Goal: Task Accomplishment & Management: Use online tool/utility

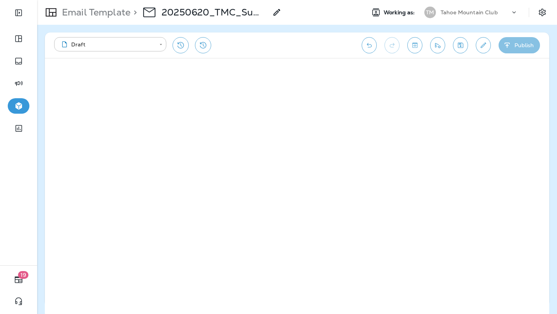
click at [525, 47] on button "Publish" at bounding box center [519, 45] width 41 height 16
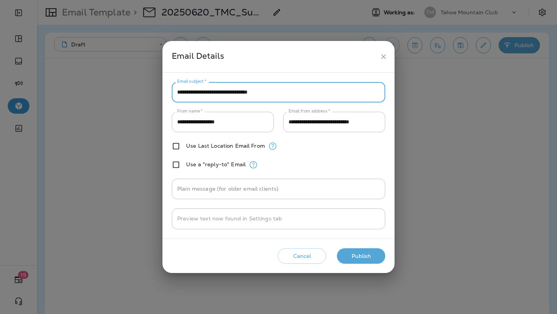
drag, startPoint x: 300, startPoint y: 92, endPoint x: 291, endPoint y: 63, distance: 30.8
click at [291, 63] on div "**********" at bounding box center [279, 157] width 232 height 232
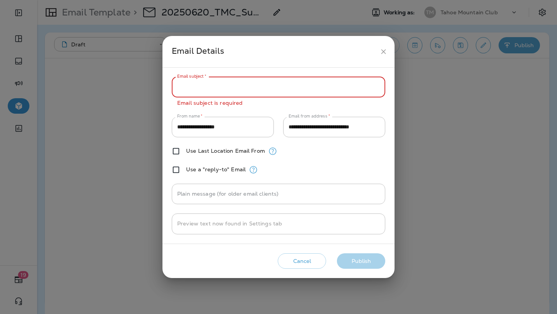
paste input "**********"
click at [242, 87] on input "**********" at bounding box center [279, 87] width 214 height 21
click at [335, 83] on input "**********" at bounding box center [279, 87] width 214 height 21
type input "**********"
click at [329, 162] on div "**********" at bounding box center [279, 155] width 214 height 157
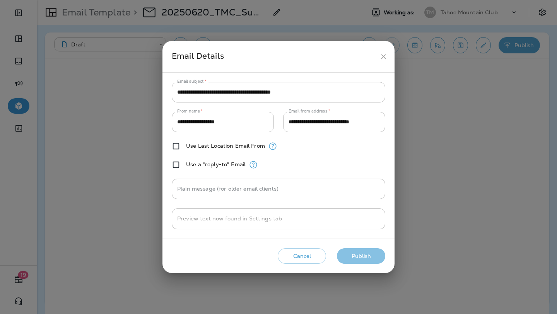
click at [363, 258] on button "Publish" at bounding box center [361, 256] width 48 height 16
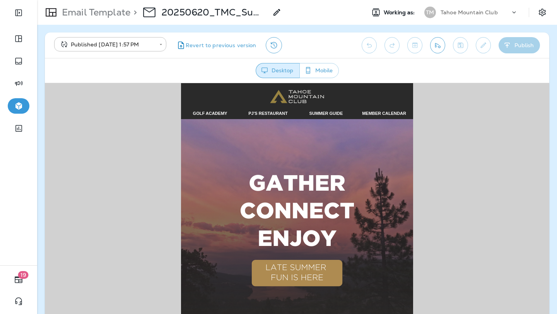
click at [304, 193] on img at bounding box center [297, 235] width 232 height 232
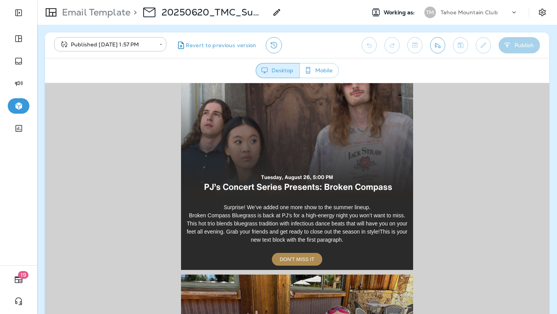
scroll to position [338, 0]
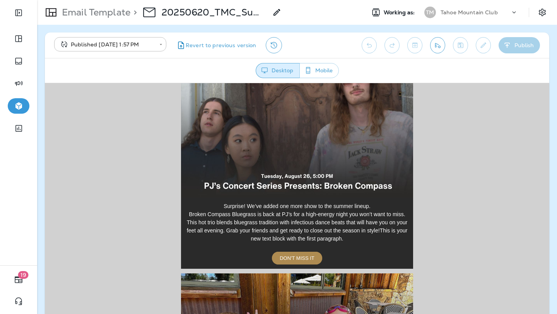
click at [280, 154] on img at bounding box center [297, 129] width 232 height 135
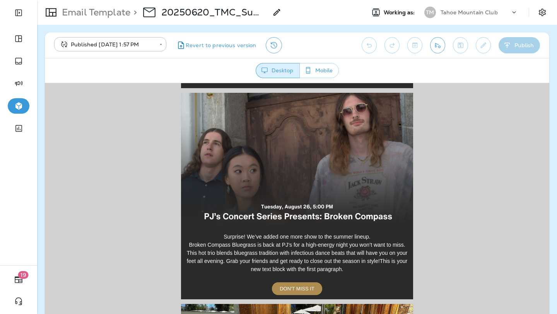
scroll to position [309, 0]
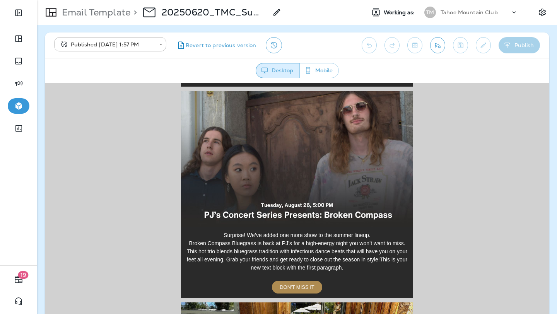
click at [306, 171] on img at bounding box center [297, 158] width 232 height 135
click at [269, 46] on icon "View Changelog" at bounding box center [273, 45] width 9 height 9
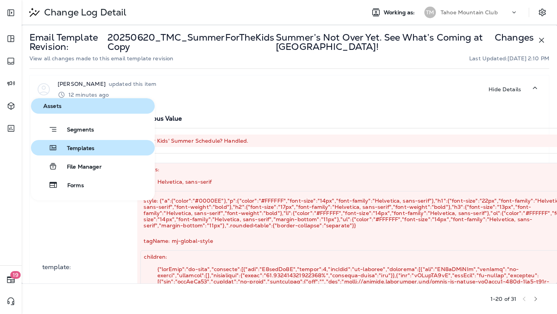
click at [92, 146] on span "Templates" at bounding box center [76, 148] width 37 height 7
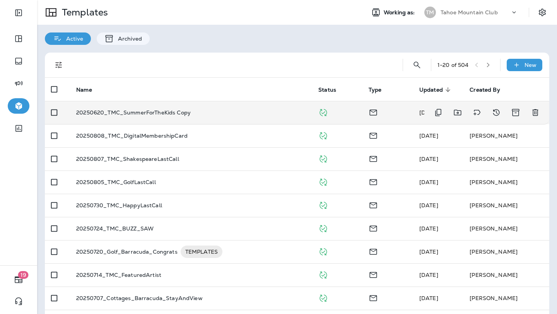
click at [176, 112] on p "20250620_TMC_SummerForTheKids Copy" at bounding box center [133, 113] width 115 height 6
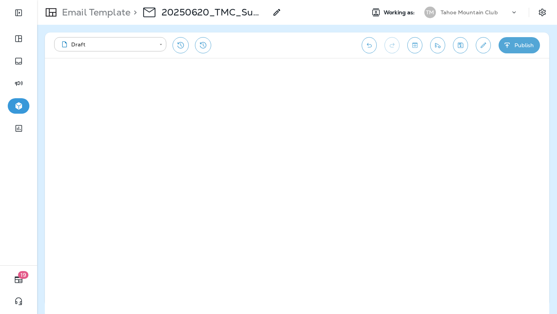
click at [518, 47] on button "Publish" at bounding box center [519, 45] width 41 height 16
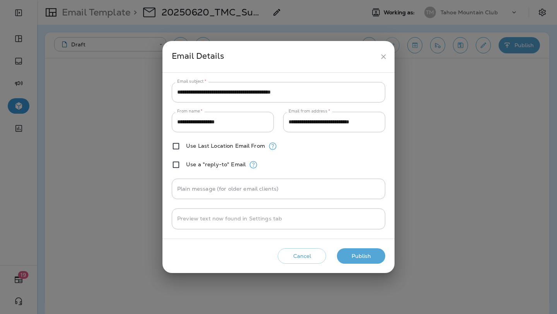
click at [357, 260] on button "Publish" at bounding box center [361, 256] width 48 height 16
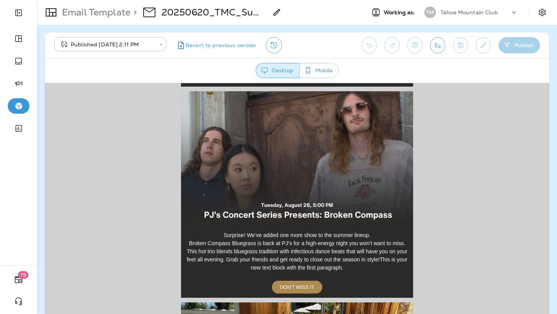
scroll to position [312, 0]
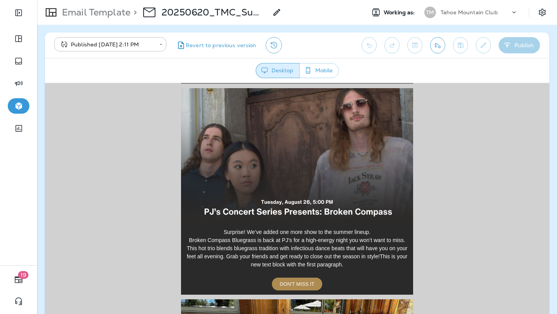
click at [320, 150] on img at bounding box center [297, 155] width 232 height 135
click at [298, 286] on span "DON'T MISS IT" at bounding box center [297, 284] width 35 height 6
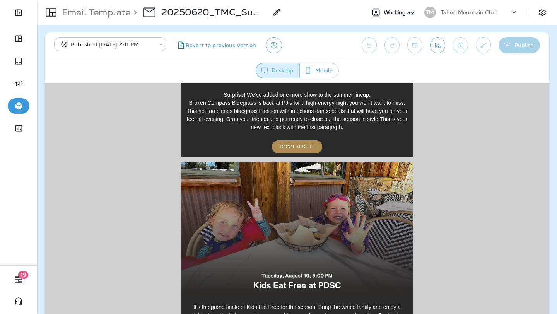
scroll to position [498, 0]
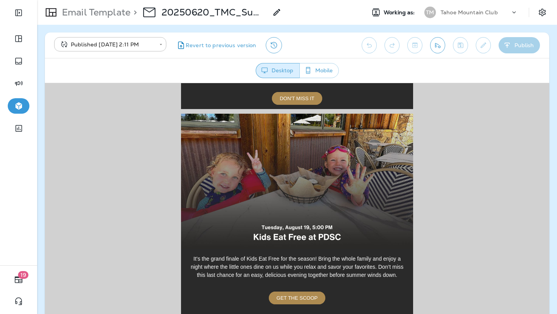
click at [281, 199] on img at bounding box center [297, 180] width 232 height 135
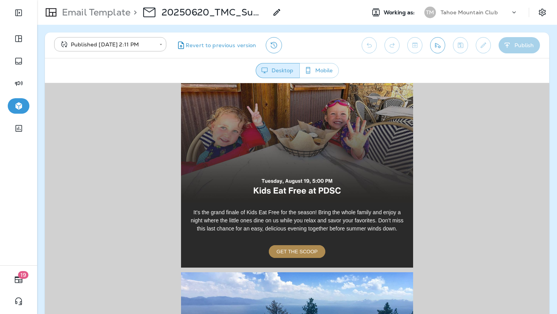
scroll to position [547, 0]
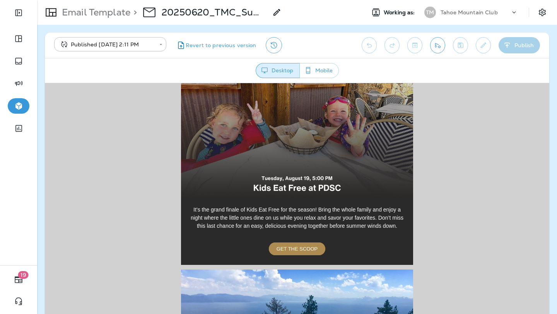
click at [296, 248] on span "GET THE SCOOP" at bounding box center [297, 249] width 41 height 6
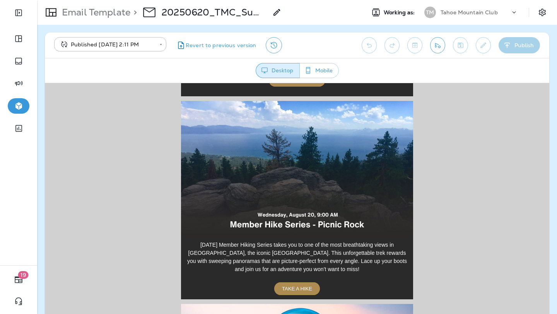
scroll to position [714, 0]
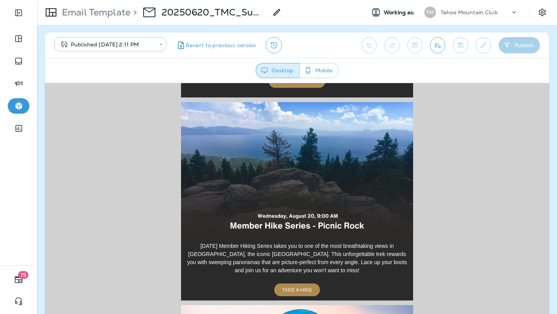
click at [302, 189] on img at bounding box center [297, 169] width 232 height 135
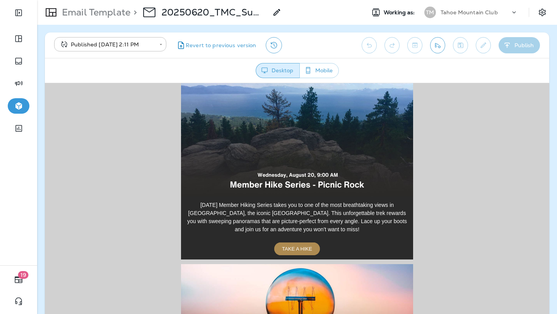
scroll to position [762, 0]
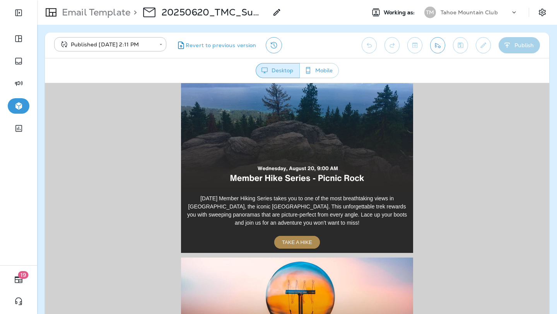
click at [301, 242] on span "TAKE A HIKE" at bounding box center [297, 242] width 30 height 6
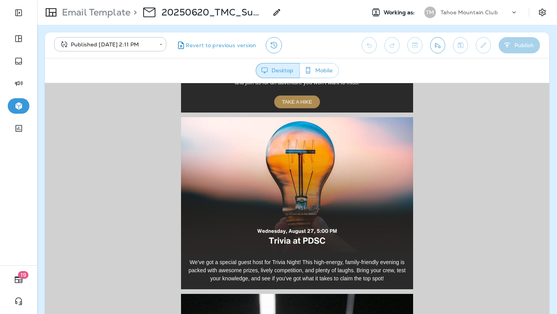
scroll to position [922, 0]
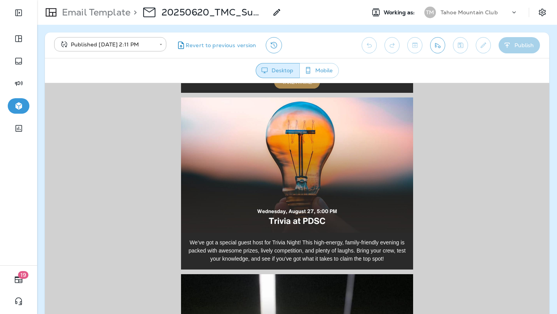
click at [299, 163] on img at bounding box center [297, 164] width 232 height 135
click at [303, 169] on img at bounding box center [297, 164] width 232 height 135
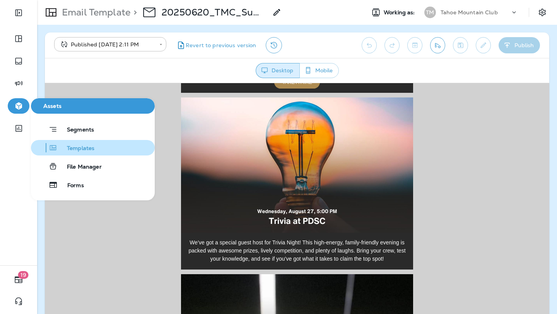
click at [89, 148] on span "Templates" at bounding box center [76, 148] width 37 height 7
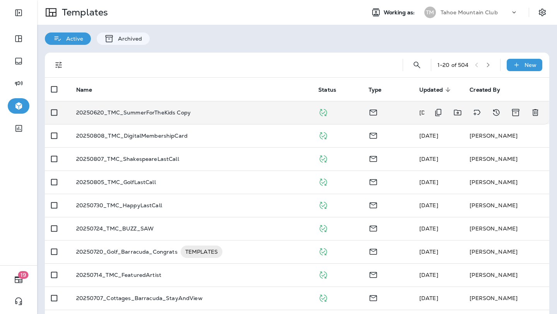
click at [143, 110] on p "20250620_TMC_SummerForTheKids Copy" at bounding box center [133, 113] width 115 height 6
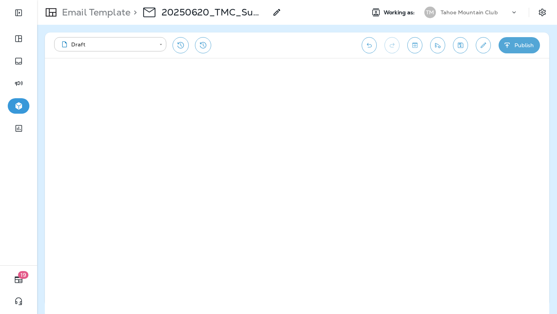
click at [279, 12] on use at bounding box center [277, 12] width 7 height 7
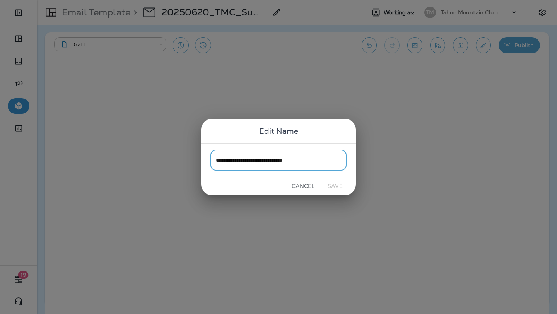
click at [333, 157] on input "**********" at bounding box center [278, 160] width 136 height 21
drag, startPoint x: 333, startPoint y: 157, endPoint x: 286, endPoint y: 160, distance: 46.9
click at [286, 160] on input "**********" at bounding box center [278, 160] width 136 height 21
click at [237, 161] on input "**********" at bounding box center [278, 160] width 136 height 21
click at [243, 161] on input "**********" at bounding box center [278, 160] width 136 height 21
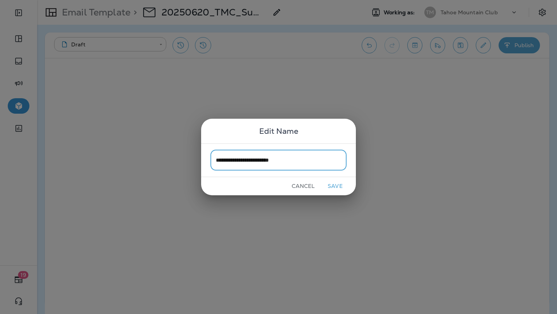
type input "**********"
click at [338, 187] on button "Save" at bounding box center [335, 186] width 29 height 12
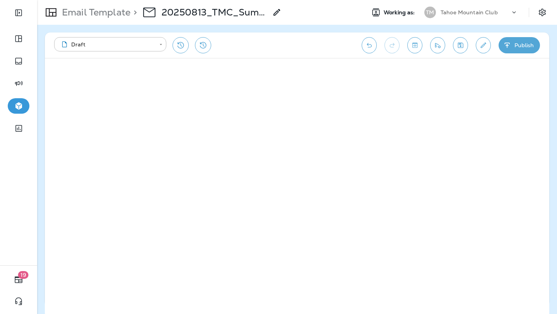
click at [522, 42] on button "Publish" at bounding box center [519, 45] width 41 height 16
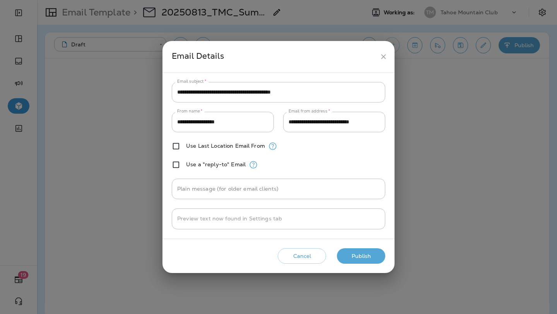
click at [366, 254] on button "Publish" at bounding box center [361, 256] width 48 height 16
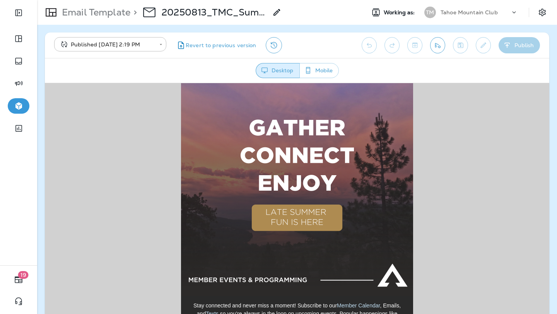
scroll to position [56, 0]
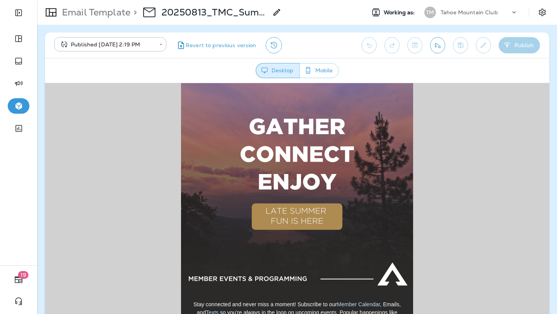
click at [309, 171] on img at bounding box center [297, 178] width 232 height 232
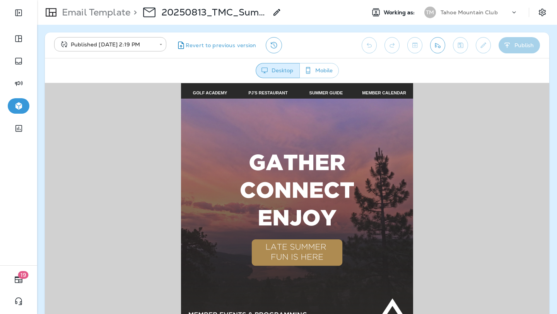
scroll to position [0, 0]
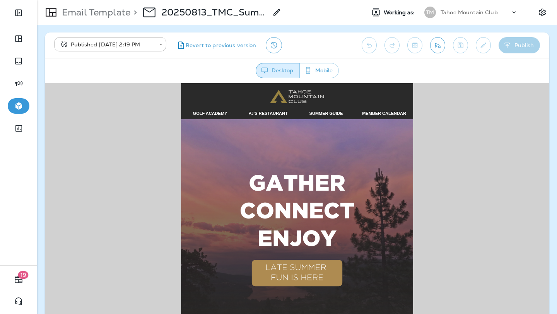
click at [303, 161] on img at bounding box center [297, 235] width 232 height 232
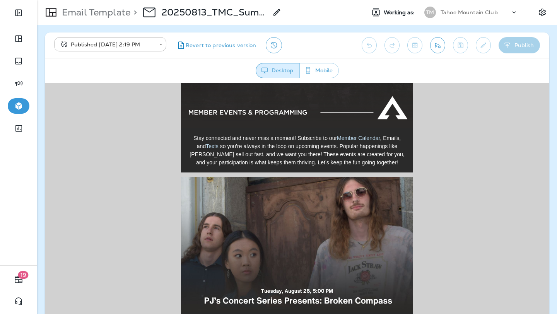
scroll to position [222, 0]
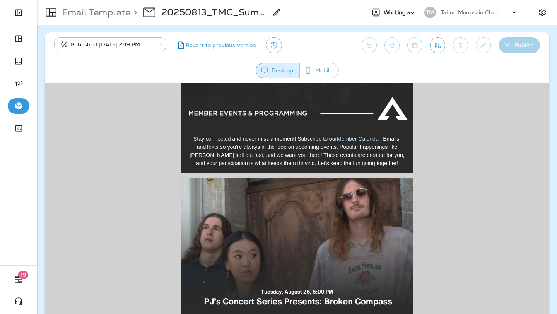
click at [359, 136] on link "Member Calendar" at bounding box center [358, 138] width 43 height 6
click at [207, 146] on link "Texts" at bounding box center [212, 147] width 13 height 6
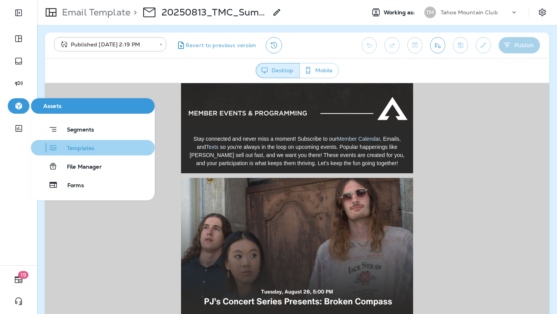
click at [81, 151] on span "Templates" at bounding box center [76, 148] width 37 height 7
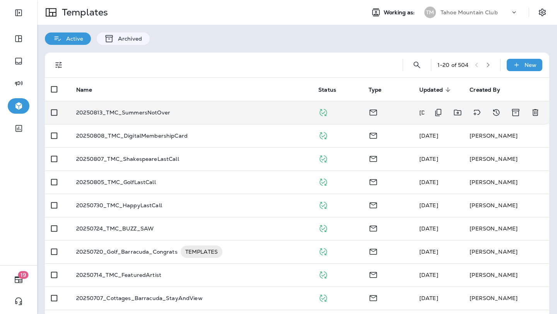
click at [125, 110] on p "20250813_TMC_SummersNotOver" at bounding box center [123, 113] width 94 height 6
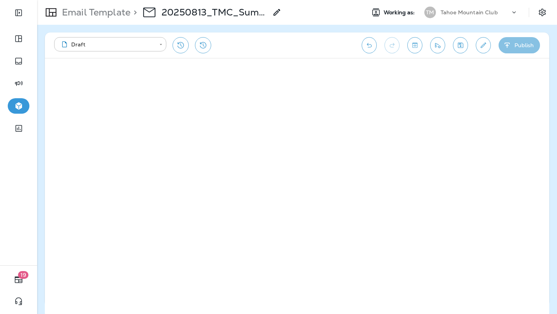
click at [522, 45] on button "Publish" at bounding box center [519, 45] width 41 height 16
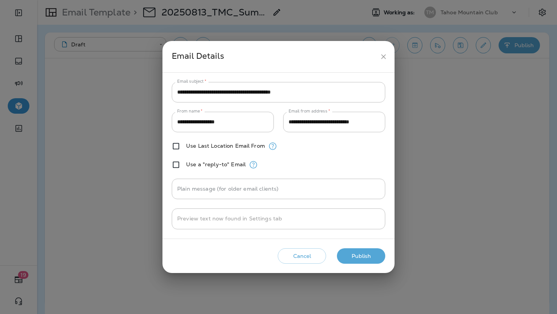
click at [358, 256] on button "Publish" at bounding box center [361, 256] width 48 height 16
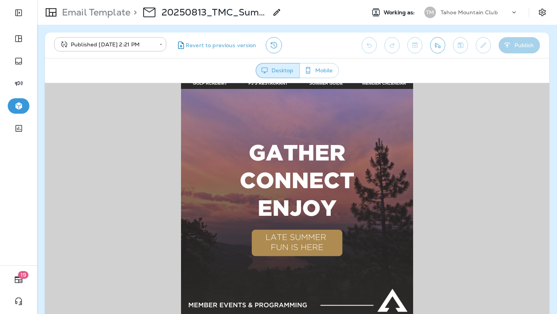
scroll to position [28, 0]
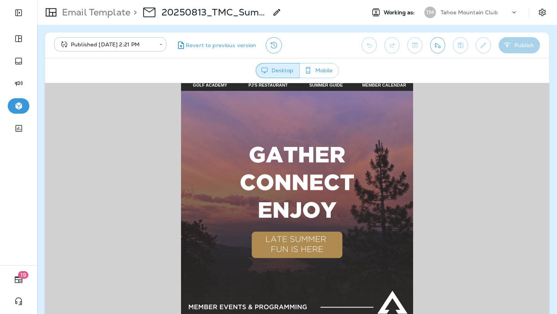
click at [294, 161] on img at bounding box center [297, 207] width 232 height 232
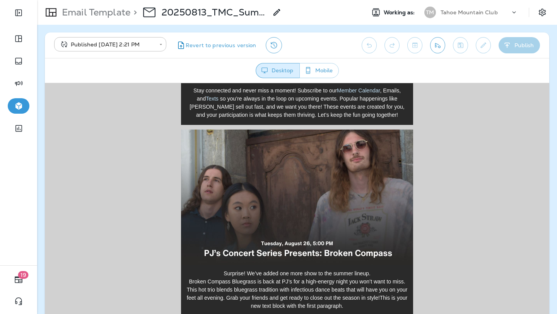
scroll to position [273, 0]
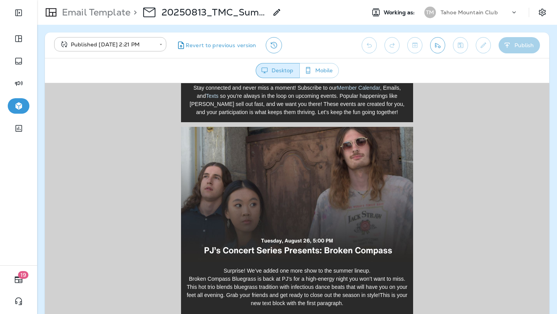
click at [304, 210] on img at bounding box center [297, 194] width 232 height 135
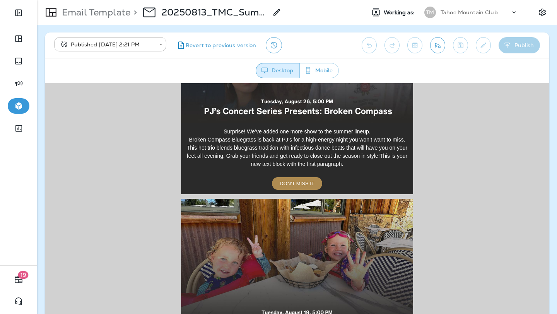
scroll to position [407, 0]
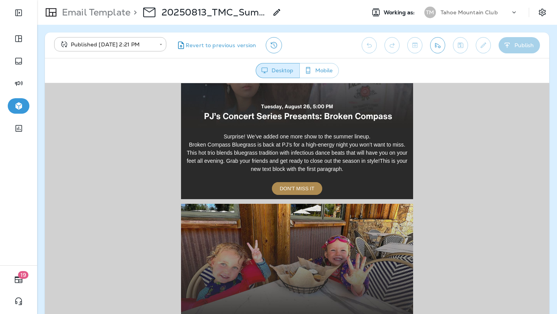
click at [304, 188] on span "DON'T MISS IT" at bounding box center [297, 188] width 35 height 6
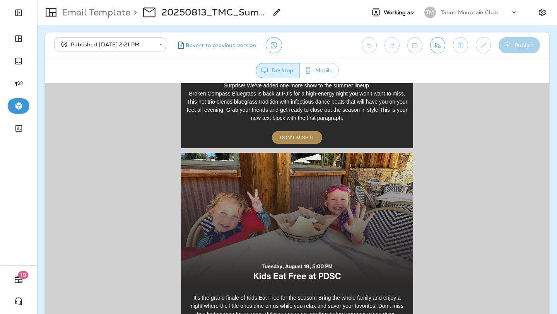
scroll to position [498, 0]
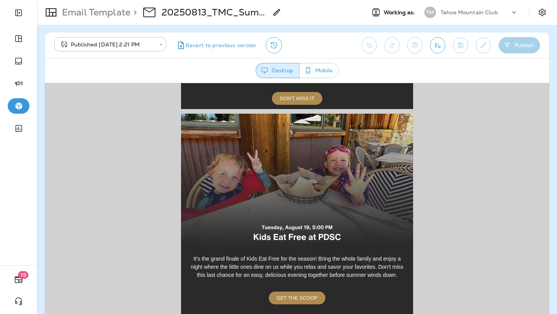
click at [295, 193] on img at bounding box center [297, 180] width 232 height 135
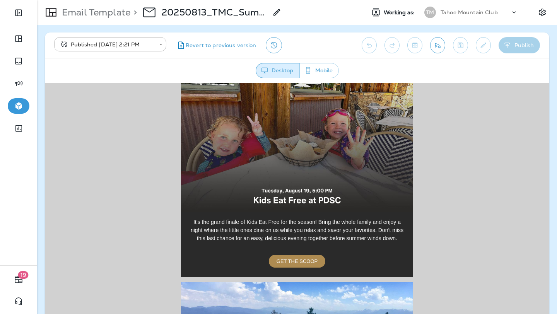
scroll to position [543, 0]
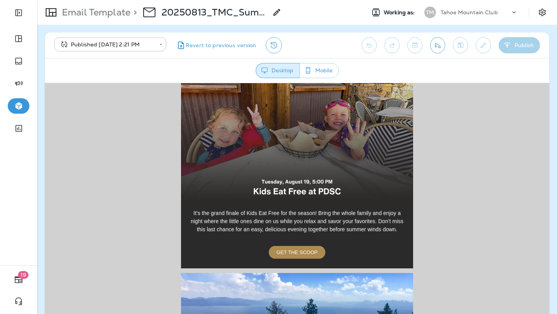
click at [297, 250] on span "GET THE SCOOP" at bounding box center [297, 252] width 41 height 6
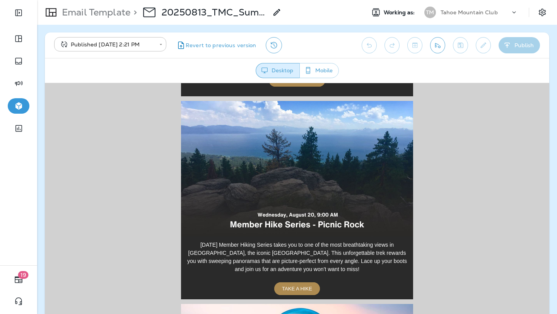
scroll to position [714, 0]
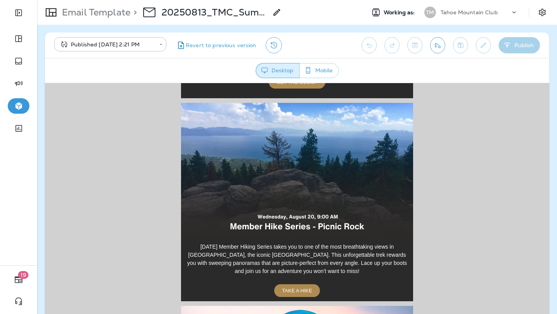
click at [296, 175] on img at bounding box center [297, 170] width 232 height 135
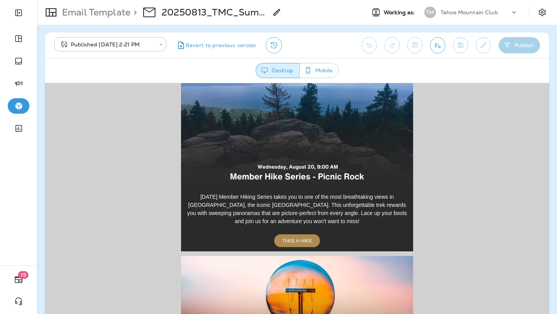
scroll to position [767, 0]
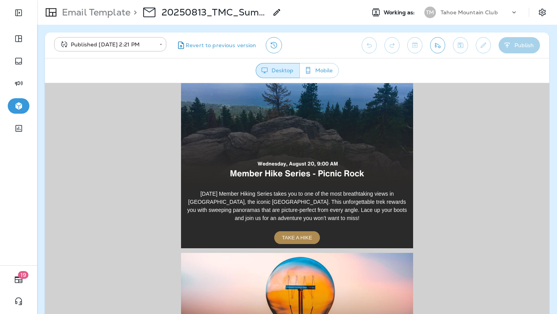
click at [296, 241] on link "TAKE A HIKE" at bounding box center [297, 237] width 46 height 13
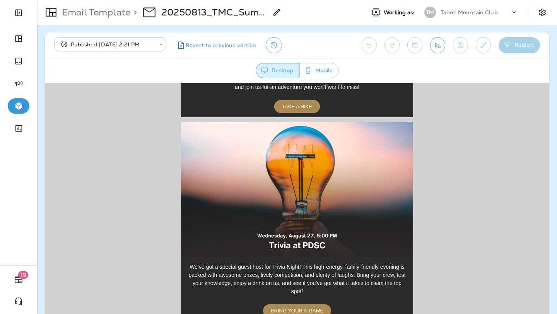
scroll to position [897, 0]
click at [283, 175] on img at bounding box center [297, 189] width 232 height 135
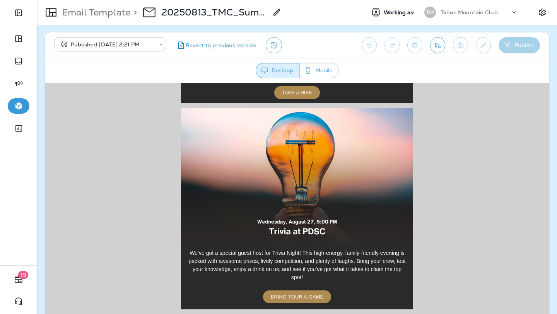
scroll to position [917, 0]
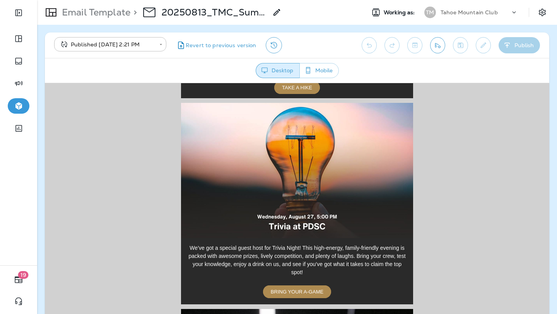
click at [292, 175] on img at bounding box center [297, 170] width 232 height 135
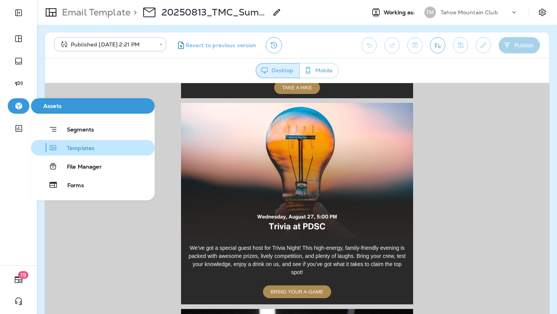
click at [81, 147] on span "Templates" at bounding box center [76, 148] width 37 height 7
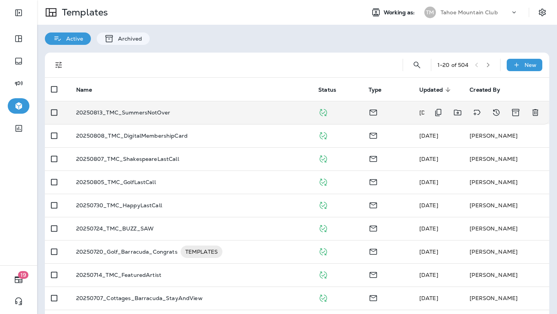
click at [132, 112] on p "20250813_TMC_SummersNotOver" at bounding box center [123, 113] width 94 height 6
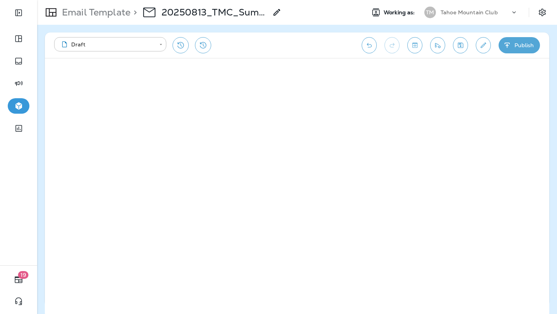
click at [524, 46] on button "Publish" at bounding box center [519, 45] width 41 height 16
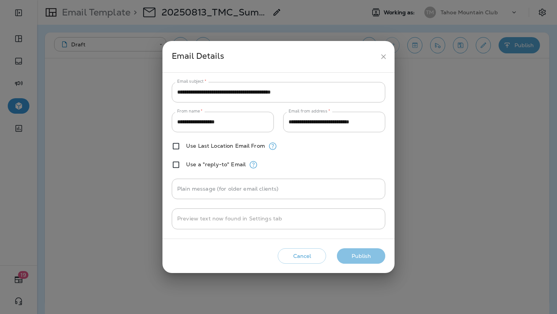
click at [357, 253] on button "Publish" at bounding box center [361, 256] width 48 height 16
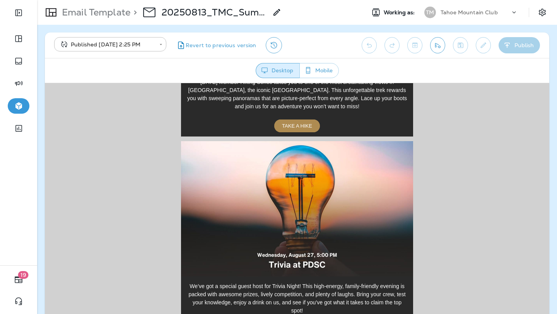
scroll to position [872, 0]
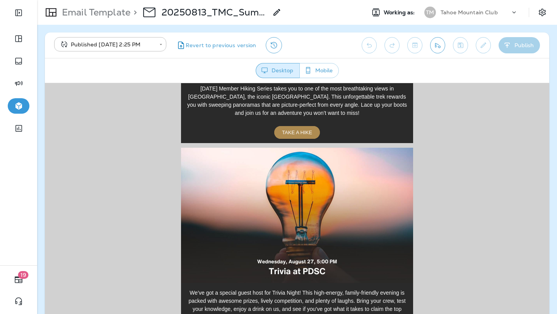
click at [303, 207] on img at bounding box center [297, 214] width 232 height 135
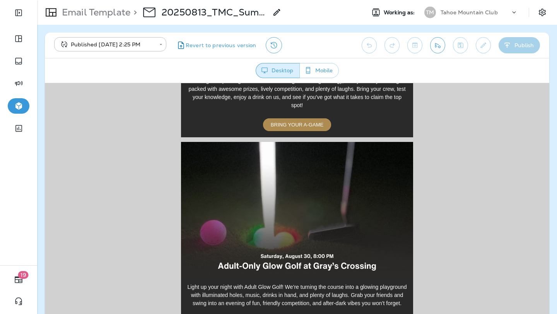
scroll to position [1114, 0]
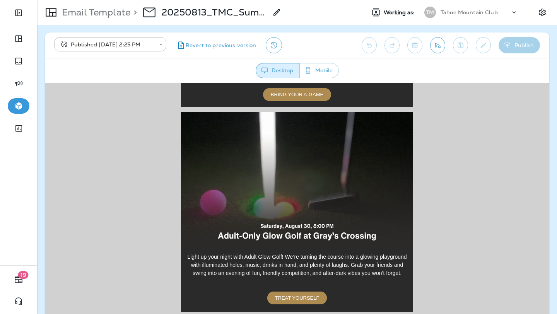
click at [306, 185] on img at bounding box center [297, 178] width 232 height 135
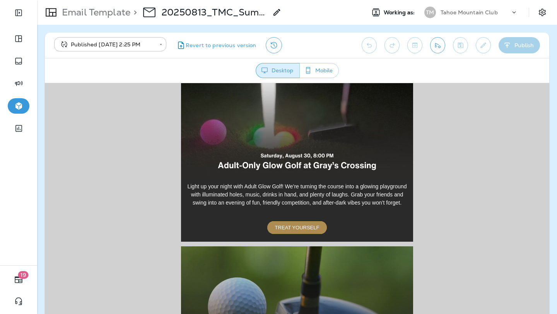
scroll to position [1188, 0]
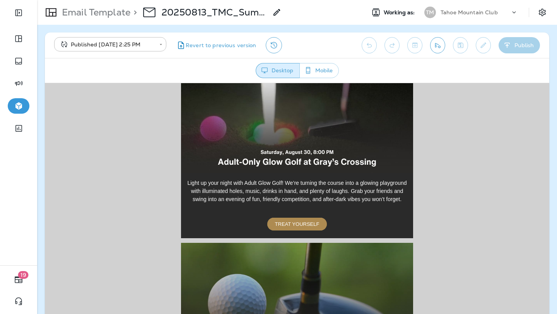
click at [308, 222] on span "TREAT YOURSELF" at bounding box center [297, 224] width 44 height 6
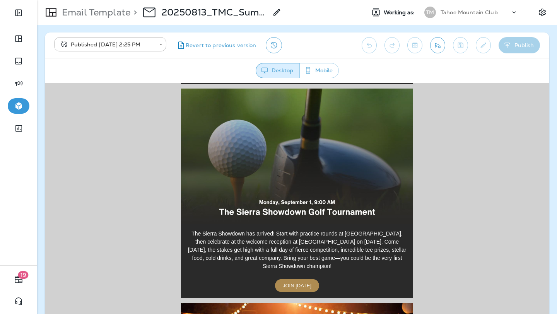
scroll to position [1342, 0]
click at [294, 161] on img at bounding box center [297, 156] width 232 height 135
click at [316, 167] on img at bounding box center [297, 156] width 232 height 135
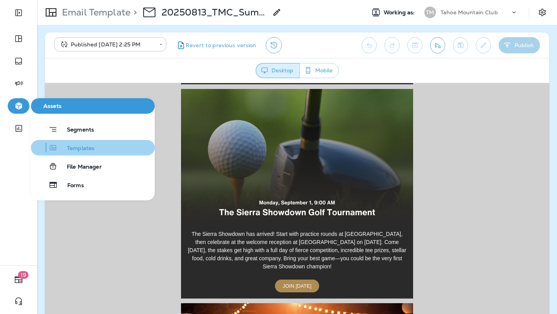
click at [84, 150] on span "Templates" at bounding box center [76, 148] width 37 height 7
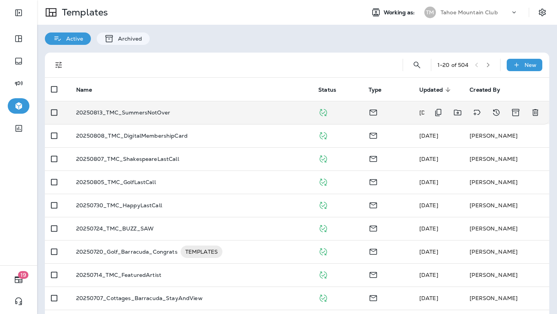
click at [142, 115] on p "20250813_TMC_SummersNotOver" at bounding box center [123, 113] width 94 height 6
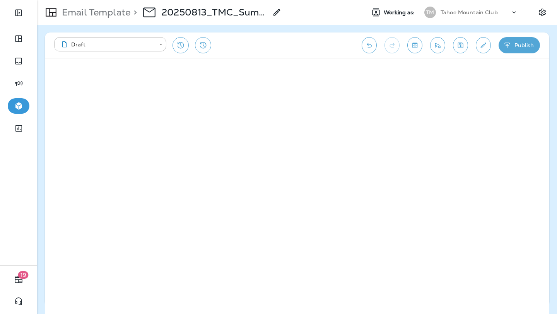
click at [521, 46] on button "Publish" at bounding box center [519, 45] width 41 height 16
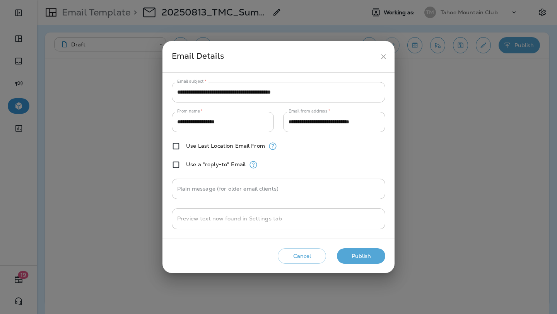
click at [361, 256] on button "Publish" at bounding box center [361, 256] width 48 height 16
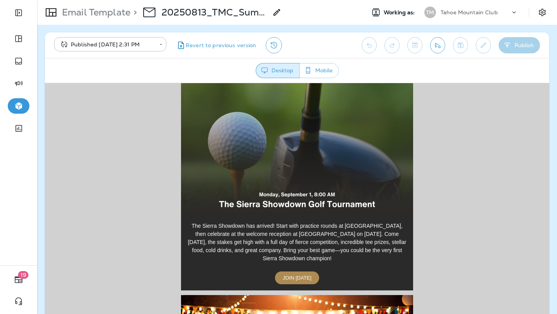
scroll to position [1351, 0]
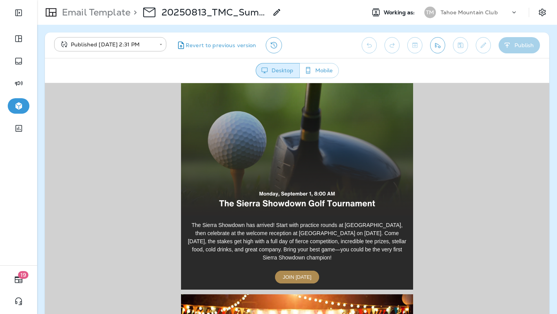
click at [300, 159] on img at bounding box center [297, 147] width 232 height 135
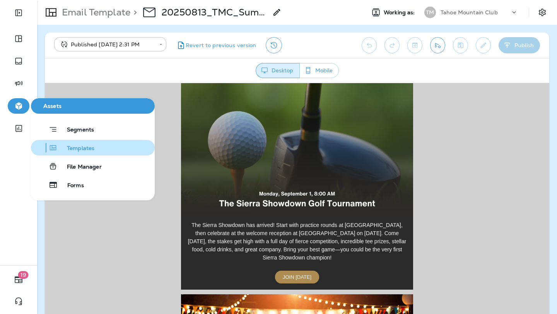
click at [92, 151] on span "Templates" at bounding box center [76, 148] width 37 height 7
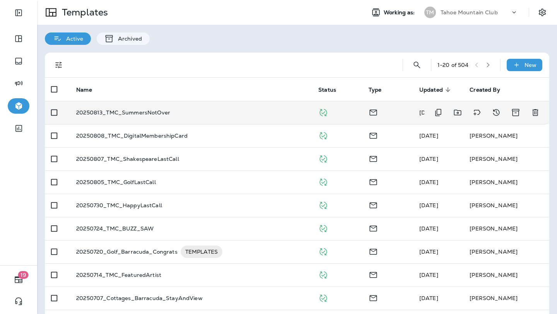
click at [168, 113] on p "20250813_TMC_SummersNotOver" at bounding box center [123, 113] width 94 height 6
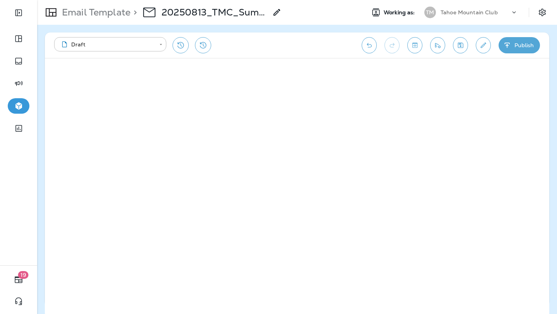
click at [526, 44] on button "Publish" at bounding box center [519, 45] width 41 height 16
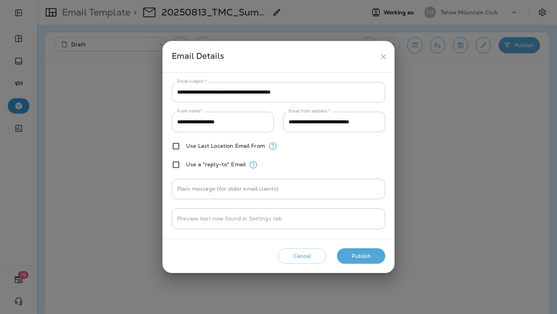
click at [371, 257] on button "Publish" at bounding box center [361, 256] width 48 height 16
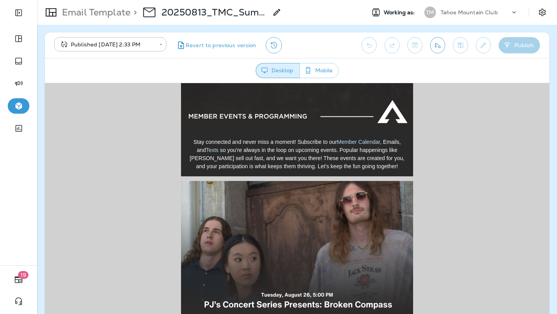
scroll to position [197, 0]
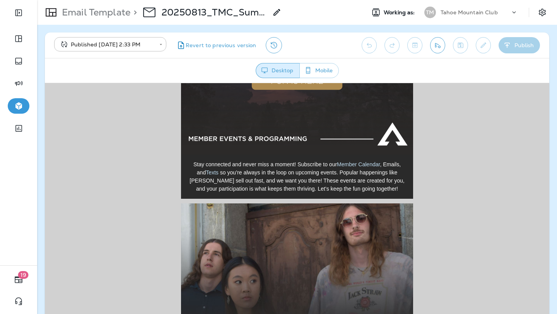
click at [355, 165] on link "Member Calendar" at bounding box center [358, 164] width 43 height 6
click at [210, 173] on link "Texts" at bounding box center [212, 172] width 13 height 6
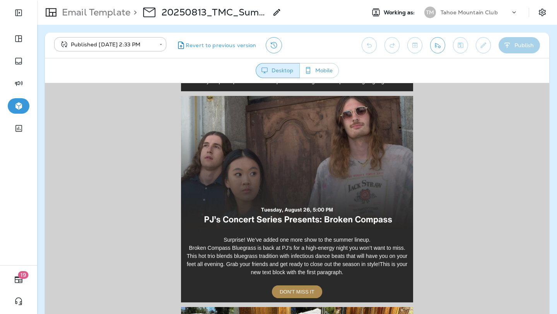
scroll to position [302, 0]
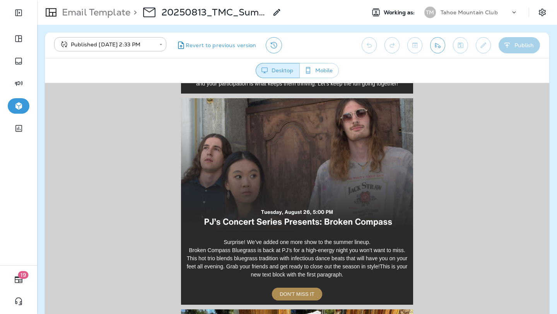
click at [299, 165] on img at bounding box center [297, 165] width 232 height 135
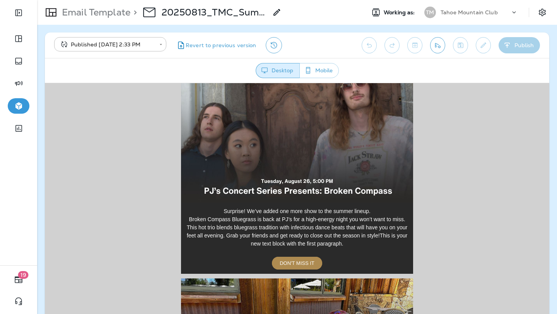
scroll to position [334, 0]
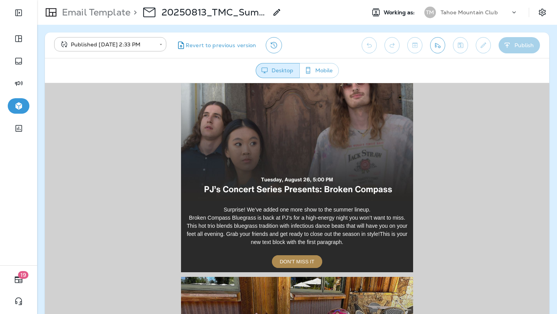
click at [301, 262] on span "DON'T MISS IT" at bounding box center [297, 261] width 35 height 6
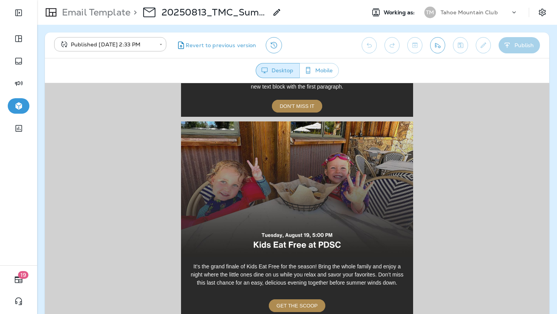
scroll to position [487, 0]
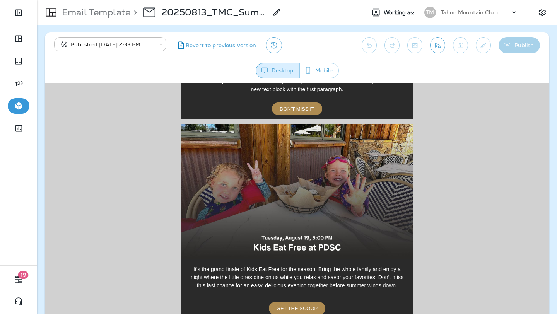
click at [290, 191] on img at bounding box center [297, 191] width 232 height 135
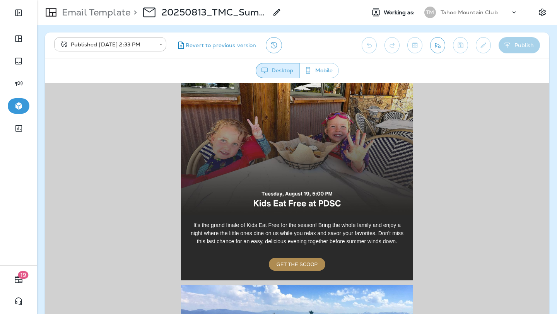
scroll to position [539, 0]
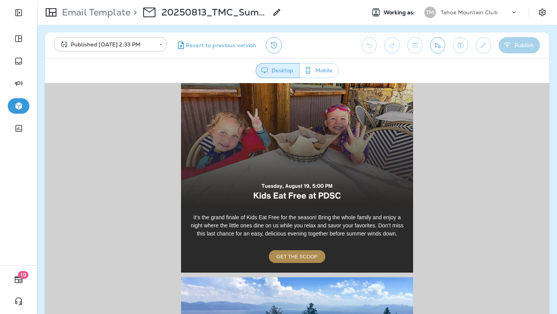
click at [298, 258] on span "GET THE SCOOP" at bounding box center [297, 256] width 41 height 6
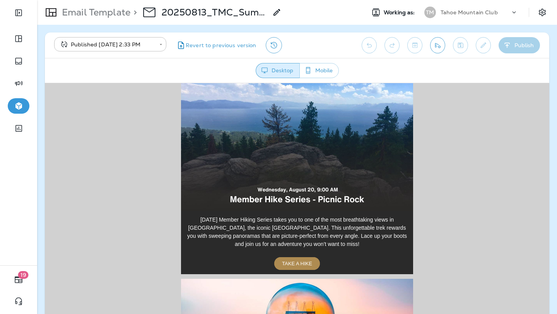
scroll to position [763, 0]
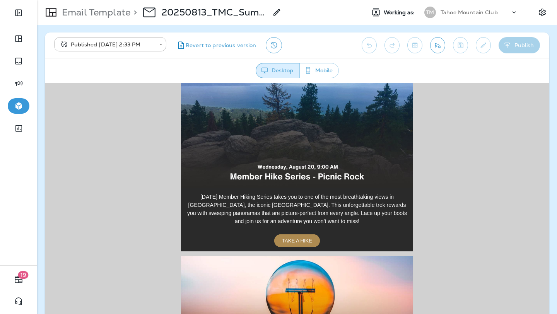
click at [307, 119] on img at bounding box center [297, 120] width 232 height 135
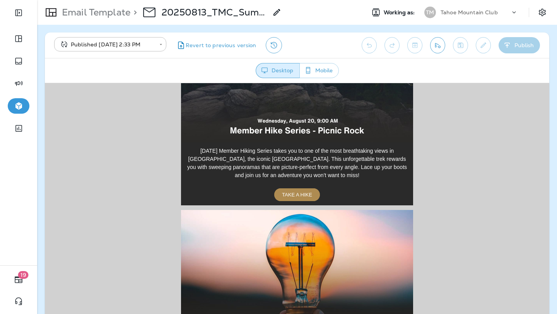
scroll to position [811, 0]
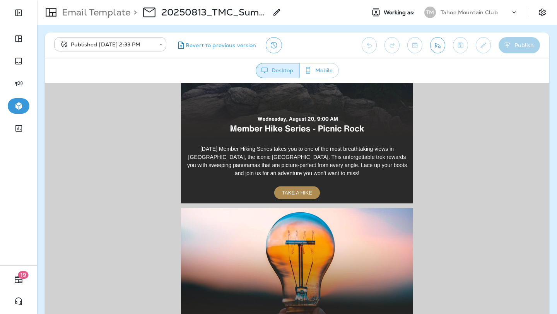
click at [297, 191] on span "TAKE A HIKE" at bounding box center [297, 193] width 30 height 6
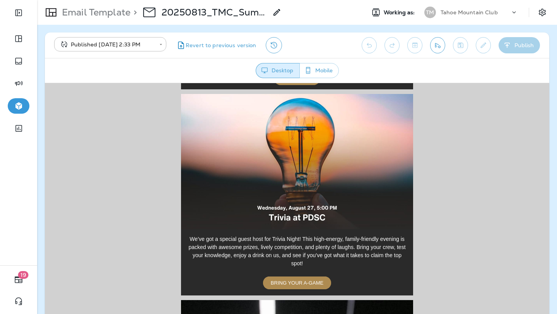
scroll to position [948, 0]
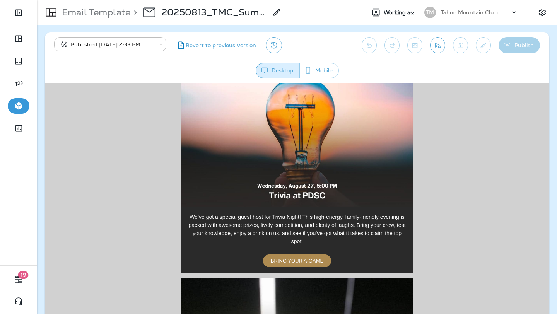
click at [316, 150] on img at bounding box center [297, 139] width 232 height 135
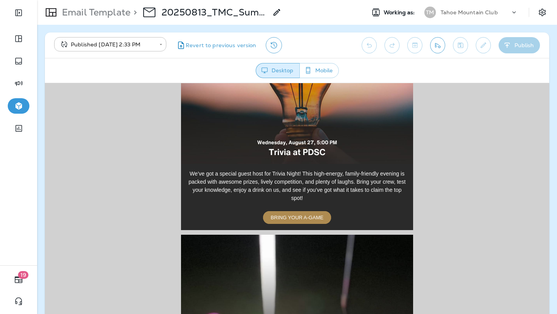
scroll to position [992, 0]
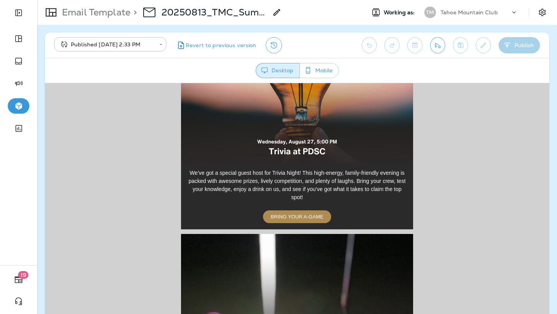
click at [305, 212] on link "BRING YOUR A-GAME" at bounding box center [297, 216] width 68 height 13
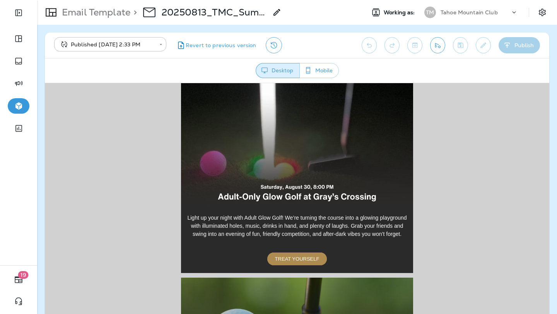
scroll to position [1170, 0]
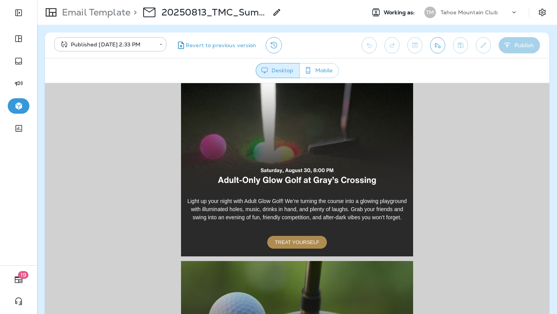
click at [311, 141] on img at bounding box center [297, 123] width 232 height 135
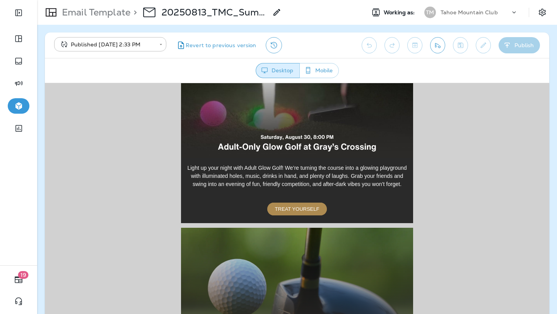
scroll to position [1213, 0]
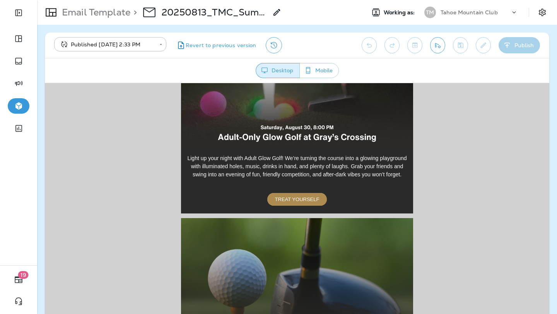
click at [301, 196] on span "TREAT YOURSELF" at bounding box center [297, 199] width 44 height 6
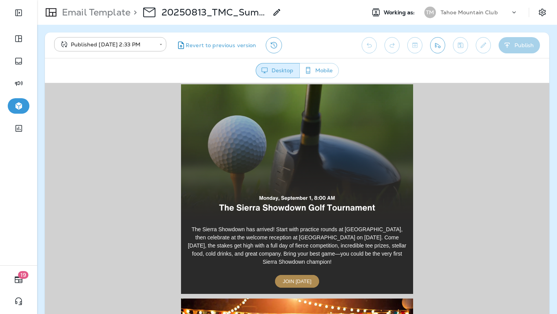
scroll to position [1350, 0]
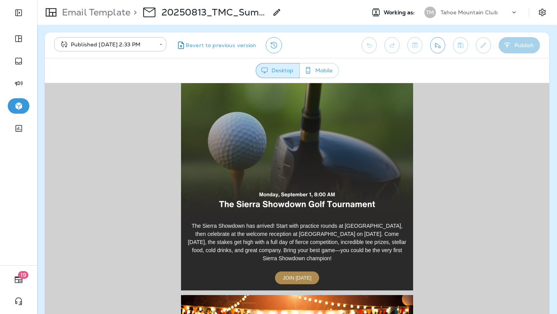
click at [313, 158] on img at bounding box center [297, 147] width 232 height 135
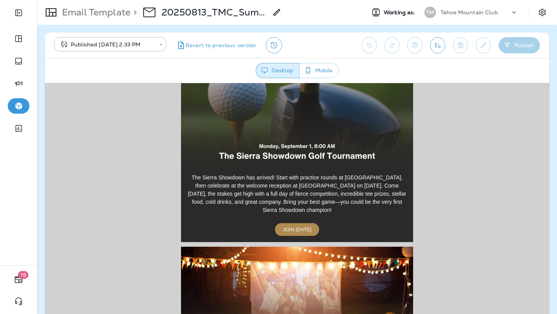
scroll to position [1406, 0]
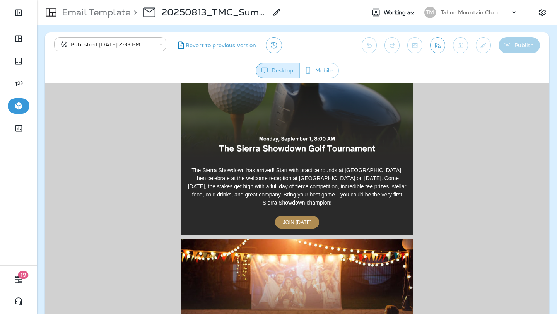
click at [300, 220] on span "JOIN [DATE]" at bounding box center [297, 222] width 29 height 6
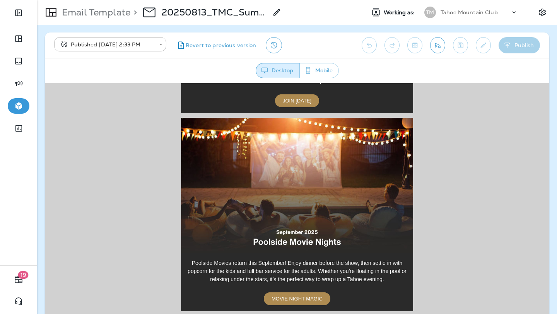
scroll to position [1548, 0]
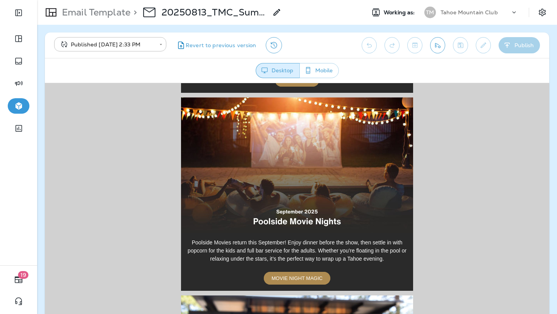
click at [322, 165] on img at bounding box center [297, 164] width 232 height 135
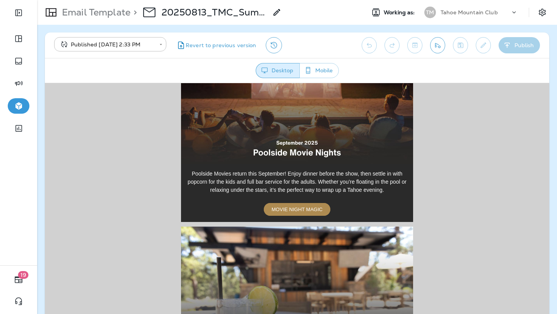
scroll to position [1617, 0]
click at [305, 212] on link "MOVIE NIGHT MAGIC" at bounding box center [297, 208] width 67 height 13
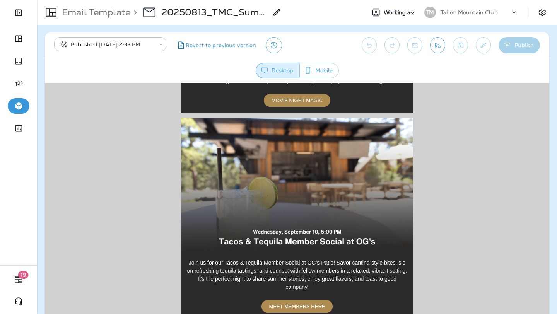
scroll to position [1725, 0]
click at [293, 202] on img at bounding box center [297, 185] width 232 height 135
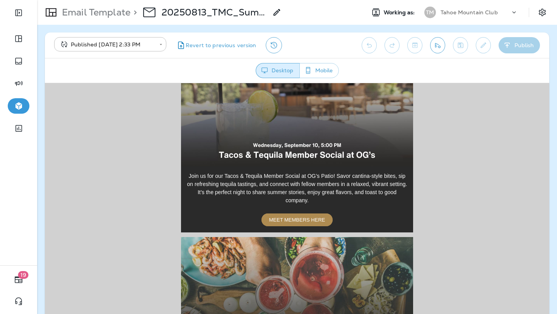
scroll to position [1815, 0]
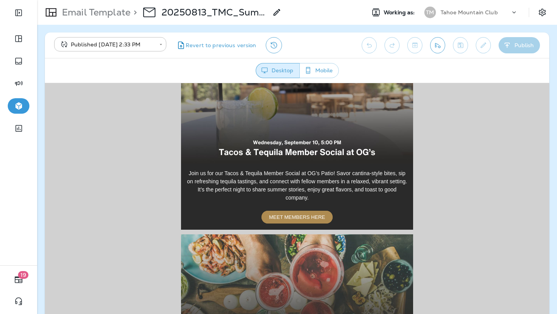
click at [299, 221] on link "MEET MEMBERS HERE" at bounding box center [298, 216] width 72 height 13
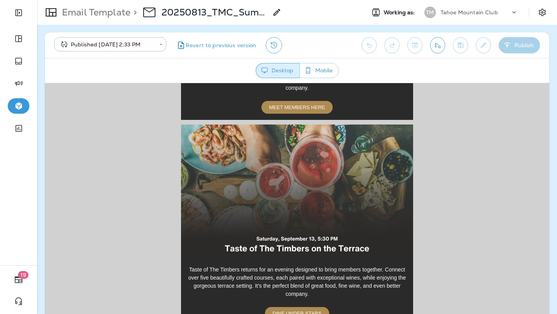
scroll to position [1938, 0]
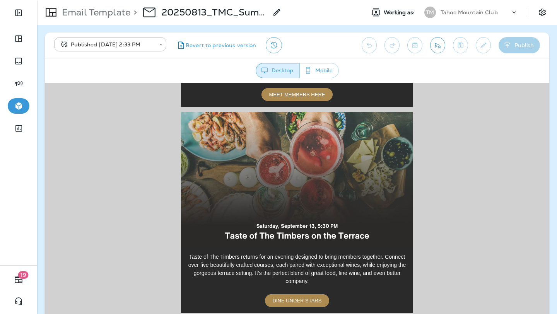
click at [301, 180] on img at bounding box center [297, 178] width 232 height 135
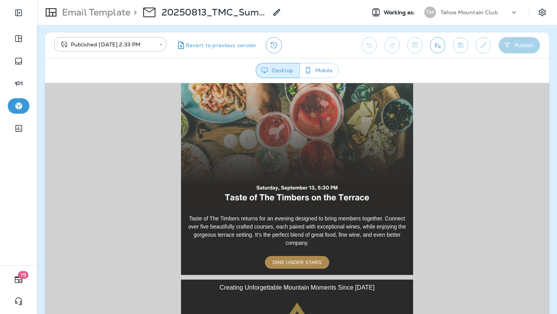
scroll to position [1977, 0]
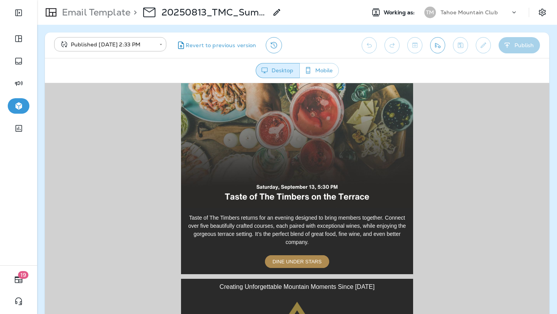
click at [296, 262] on span "DINE UNDER STARS" at bounding box center [297, 261] width 49 height 6
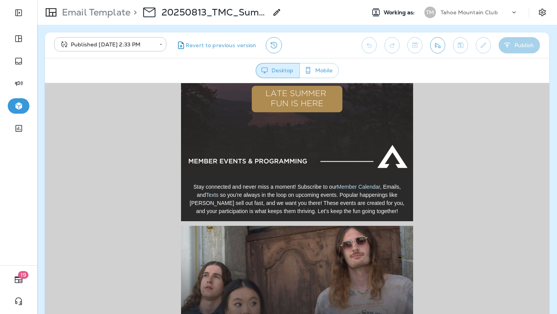
scroll to position [176, 0]
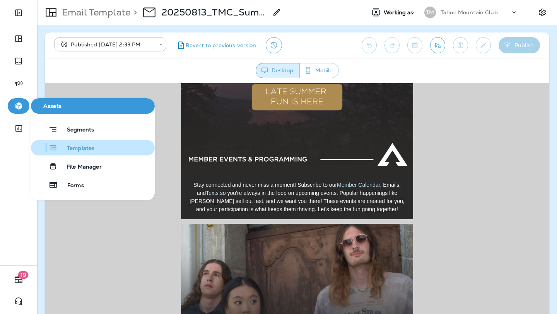
click at [83, 146] on span "Templates" at bounding box center [76, 148] width 37 height 7
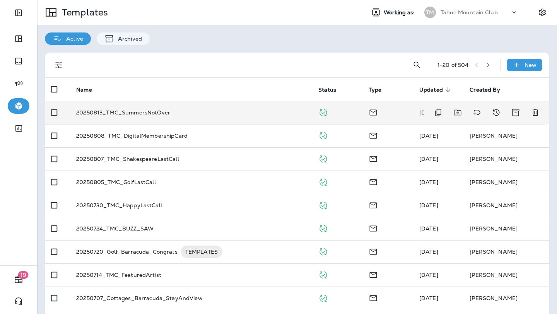
click at [140, 112] on p "20250813_TMC_SummersNotOver" at bounding box center [123, 113] width 94 height 6
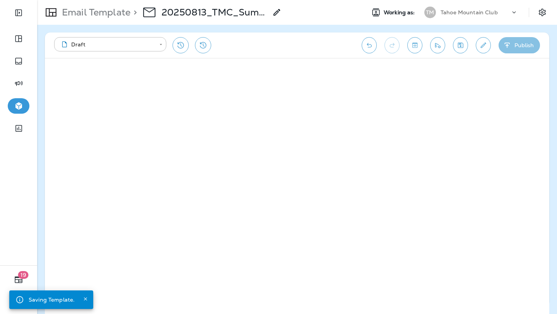
click at [520, 46] on button "Publish" at bounding box center [519, 45] width 41 height 16
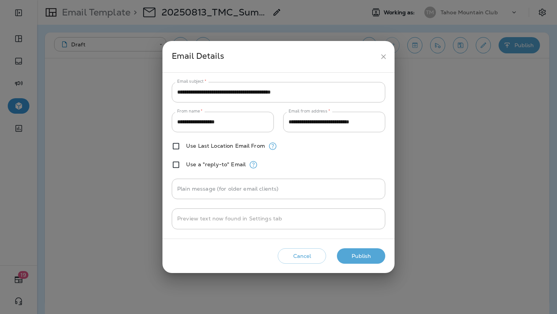
click at [385, 59] on icon "close" at bounding box center [384, 57] width 8 height 8
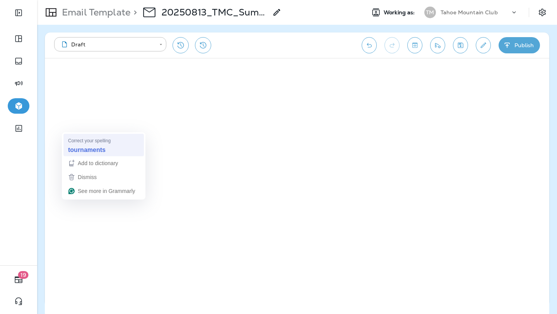
click at [88, 145] on div "tournaments" at bounding box center [104, 150] width 74 height 12
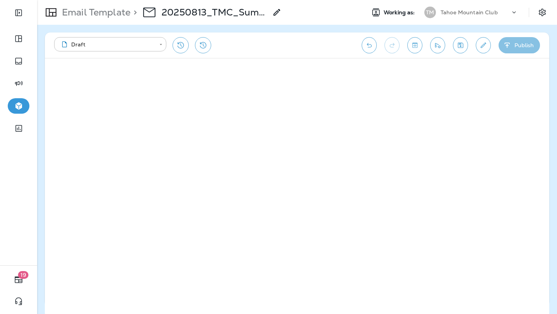
click at [526, 46] on button "Publish" at bounding box center [519, 45] width 41 height 16
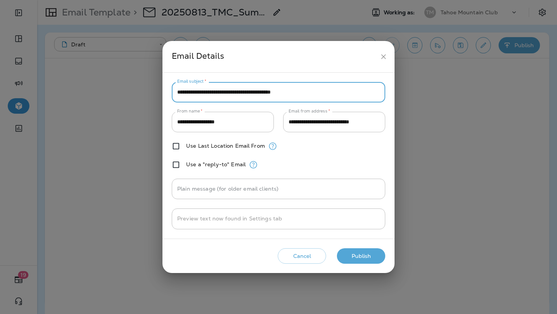
drag, startPoint x: 331, startPoint y: 93, endPoint x: 241, endPoint y: 93, distance: 89.8
click at [241, 93] on input "**********" at bounding box center [279, 92] width 214 height 21
paste input "*******"
drag, startPoint x: 344, startPoint y: 96, endPoint x: 242, endPoint y: 90, distance: 102.7
click at [242, 90] on input "**********" at bounding box center [279, 92] width 214 height 21
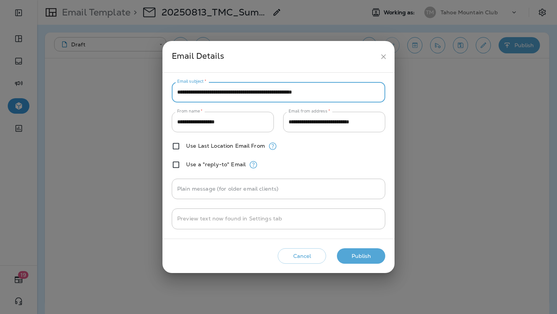
type input "**********"
click at [366, 253] on button "Publish" at bounding box center [361, 256] width 48 height 16
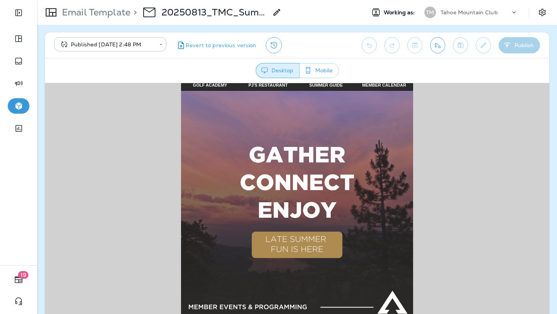
scroll to position [43, 0]
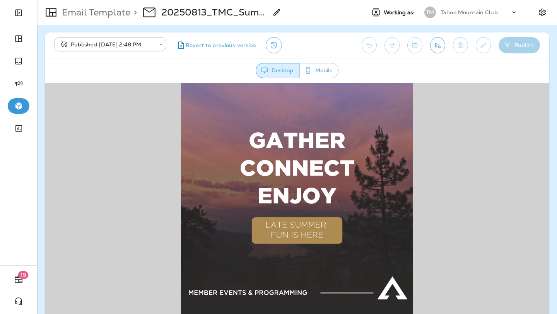
click at [327, 175] on img at bounding box center [297, 192] width 232 height 232
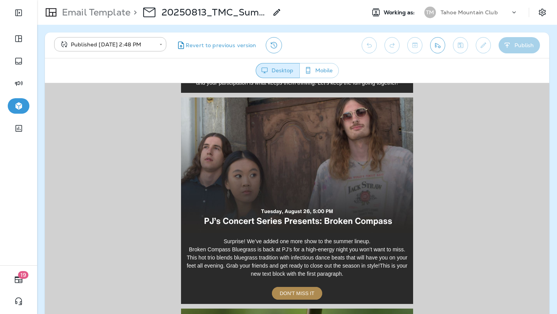
scroll to position [299, 0]
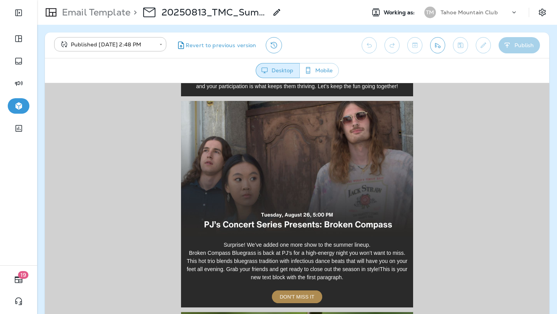
click at [294, 179] on img at bounding box center [297, 168] width 232 height 135
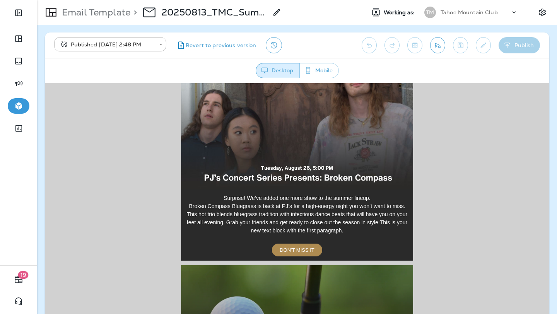
scroll to position [349, 0]
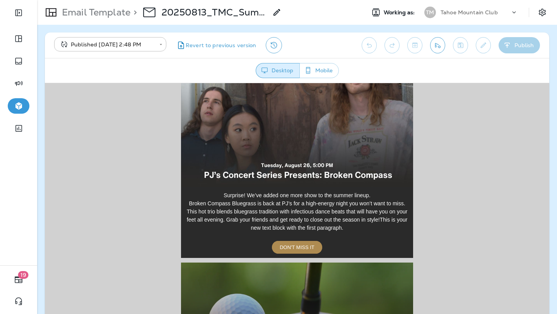
click at [292, 247] on span "DON'T MISS IT" at bounding box center [297, 247] width 35 height 6
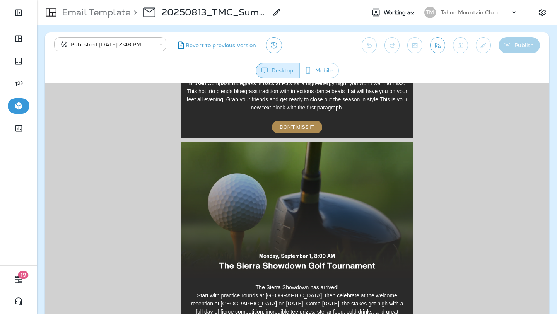
scroll to position [549, 0]
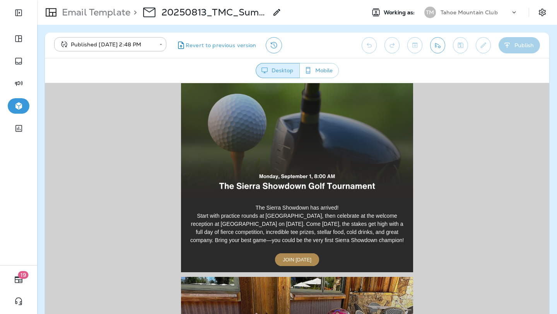
click at [317, 159] on img at bounding box center [297, 129] width 232 height 135
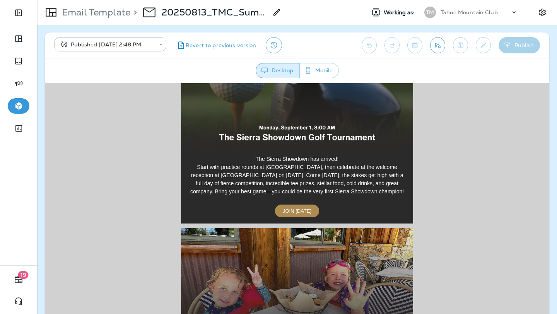
click at [298, 209] on span "JOIN [DATE]" at bounding box center [297, 211] width 29 height 6
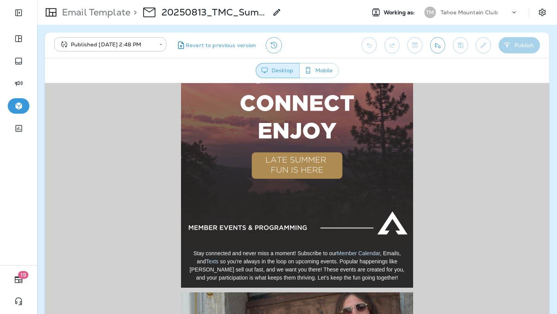
scroll to position [124, 0]
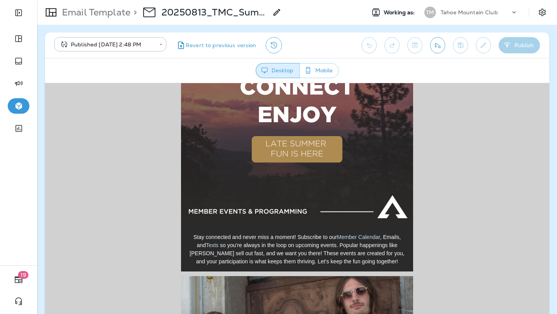
drag, startPoint x: 441, startPoint y: 148, endPoint x: 410, endPoint y: 115, distance: 45.2
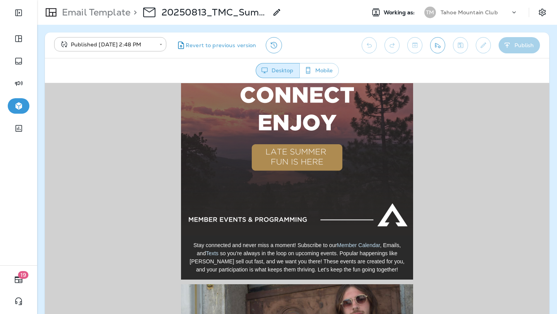
scroll to position [0, 0]
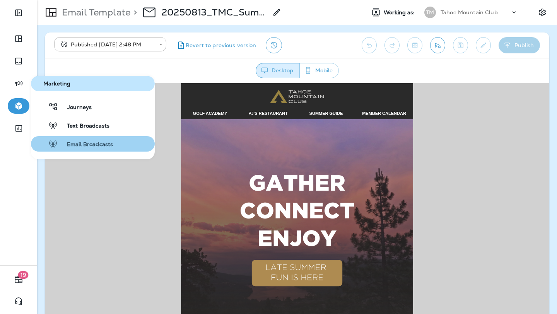
click at [96, 145] on span "Email Broadcasts" at bounding box center [85, 144] width 55 height 7
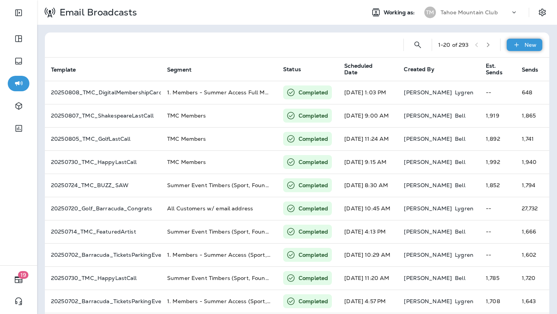
click at [521, 41] on div "New" at bounding box center [525, 45] width 36 height 12
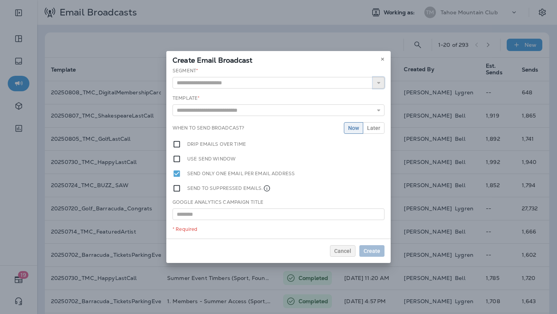
click at [379, 81] on icon "button" at bounding box center [378, 82] width 5 height 5
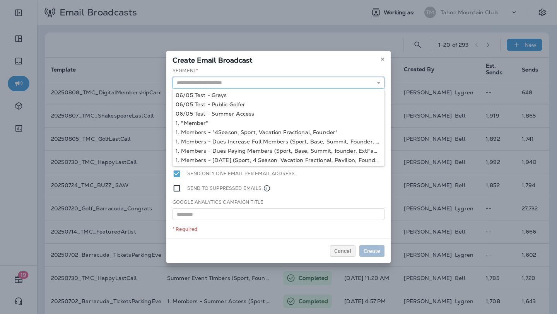
click at [322, 82] on input "text" at bounding box center [279, 83] width 212 height 12
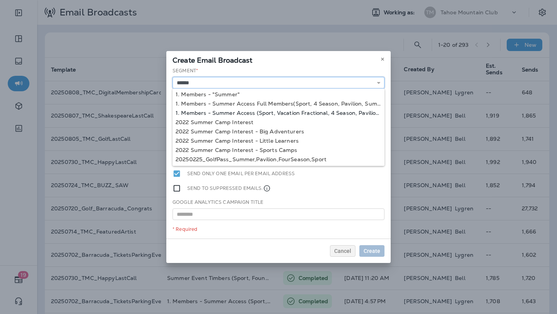
scroll to position [56, 0]
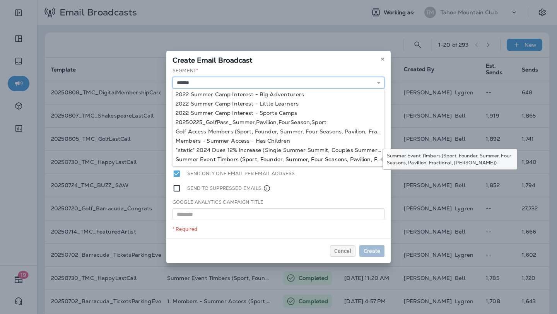
type input "**********"
click at [251, 159] on div "**********" at bounding box center [278, 152] width 224 height 171
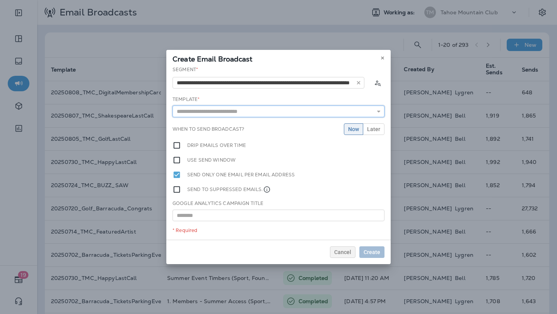
click at [335, 109] on input "text" at bounding box center [279, 112] width 212 height 12
type input "**********"
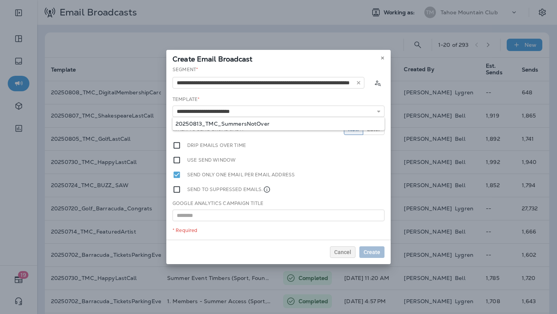
click at [269, 122] on div "**********" at bounding box center [278, 153] width 224 height 174
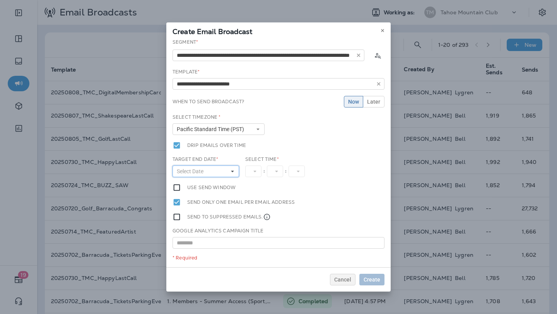
click at [228, 171] on button "Select Date" at bounding box center [206, 172] width 67 height 12
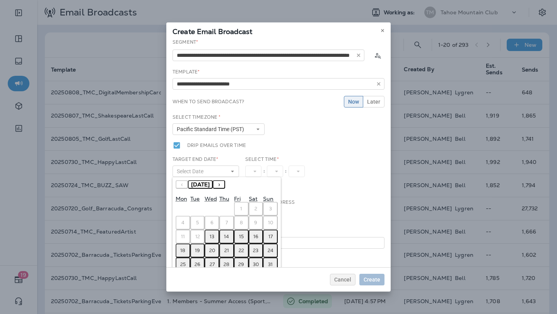
click at [212, 238] on abbr "13" at bounding box center [212, 237] width 5 height 6
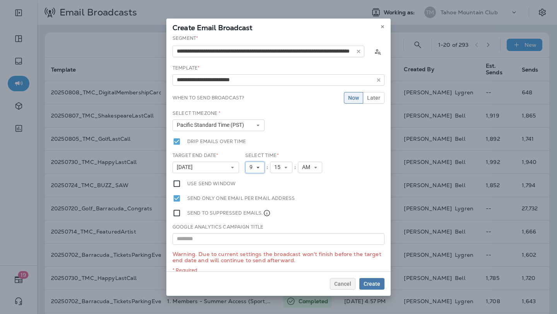
click at [258, 167] on use at bounding box center [258, 168] width 3 height 2
click at [256, 210] on link "4" at bounding box center [254, 207] width 19 height 9
click at [318, 168] on icon at bounding box center [315, 167] width 5 height 5
click at [312, 189] on link "PM" at bounding box center [310, 189] width 24 height 9
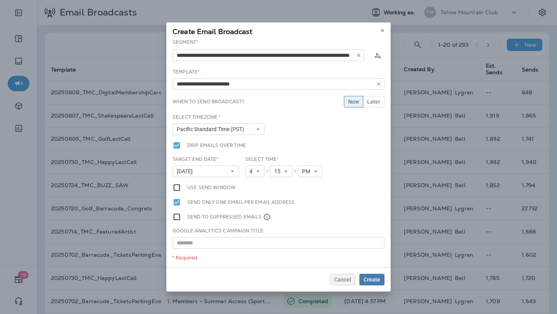
click at [309, 118] on div "Select Timezone * Pacific Standard Time (PST) Eastern Standard Time (EST) Centr…" at bounding box center [278, 127] width 218 height 27
click at [376, 279] on span "Create" at bounding box center [372, 279] width 17 height 5
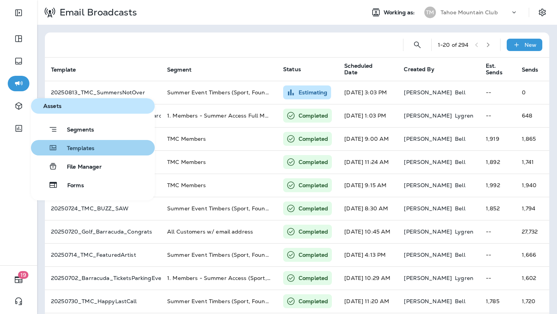
click at [82, 143] on div "Templates" at bounding box center [64, 147] width 60 height 9
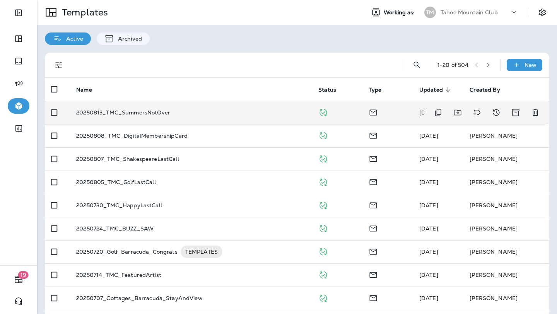
click at [214, 115] on div "20250813_TMC_SummersNotOver" at bounding box center [191, 113] width 230 height 6
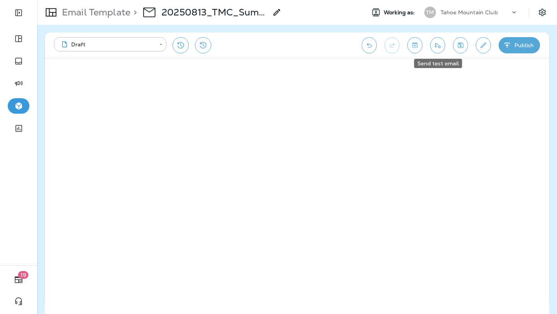
click at [435, 46] on icon "Send test email" at bounding box center [437, 45] width 5 height 5
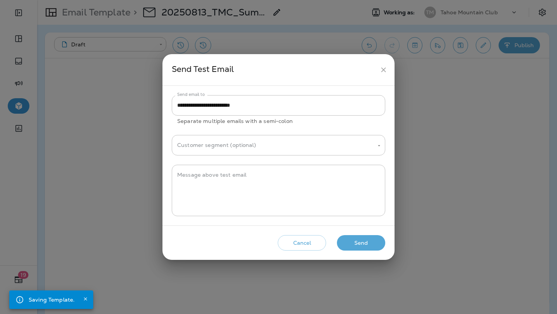
click at [364, 242] on button "Send" at bounding box center [361, 243] width 48 height 16
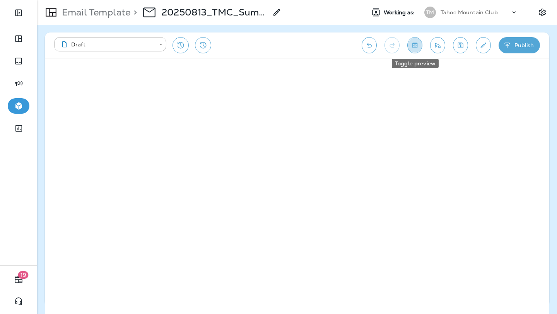
click at [416, 44] on icon "Toggle preview" at bounding box center [415, 45] width 8 height 8
